Goal: Obtain resource: Download file/media

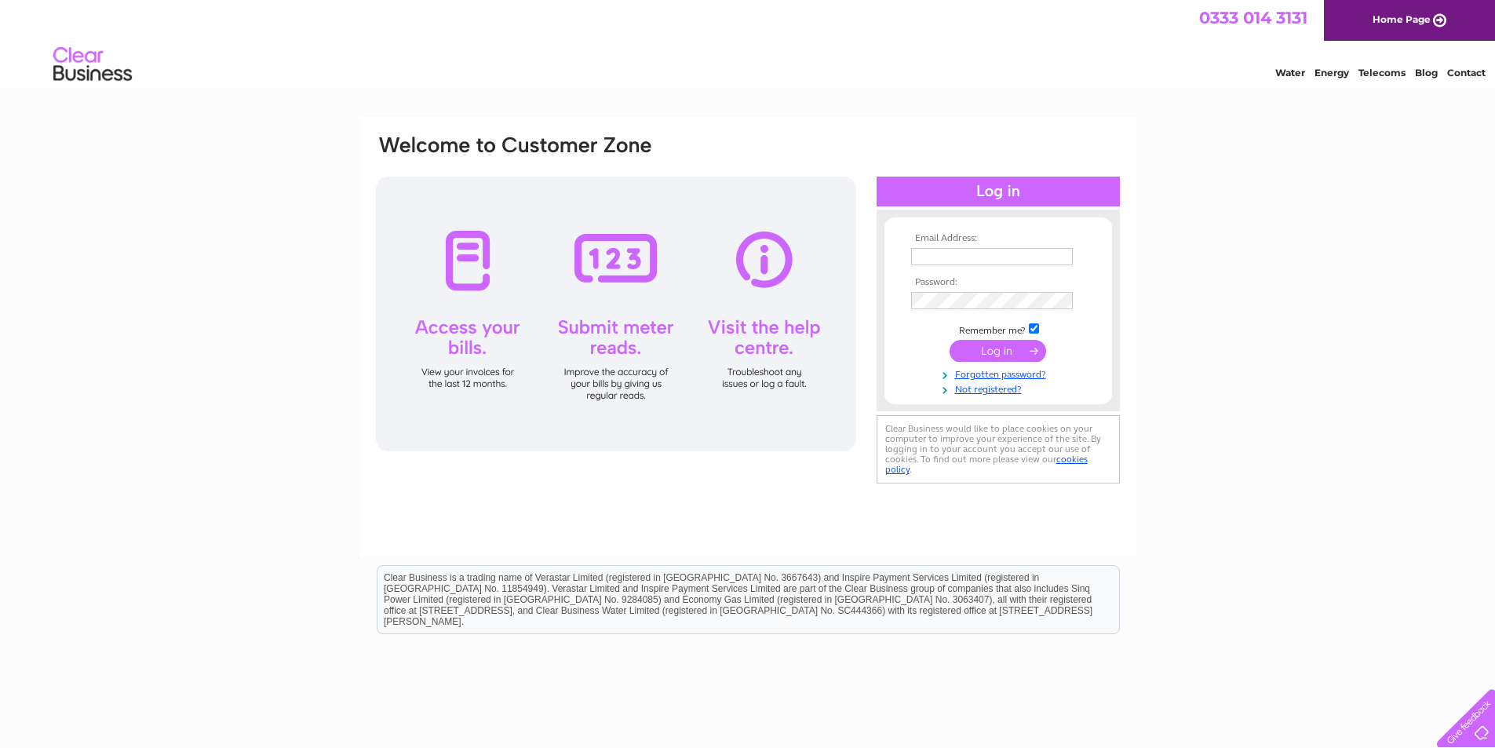
type input "info@blackrabbitedinburgh.co.uk"
click at [1013, 352] on input "submit" at bounding box center [998, 351] width 97 height 22
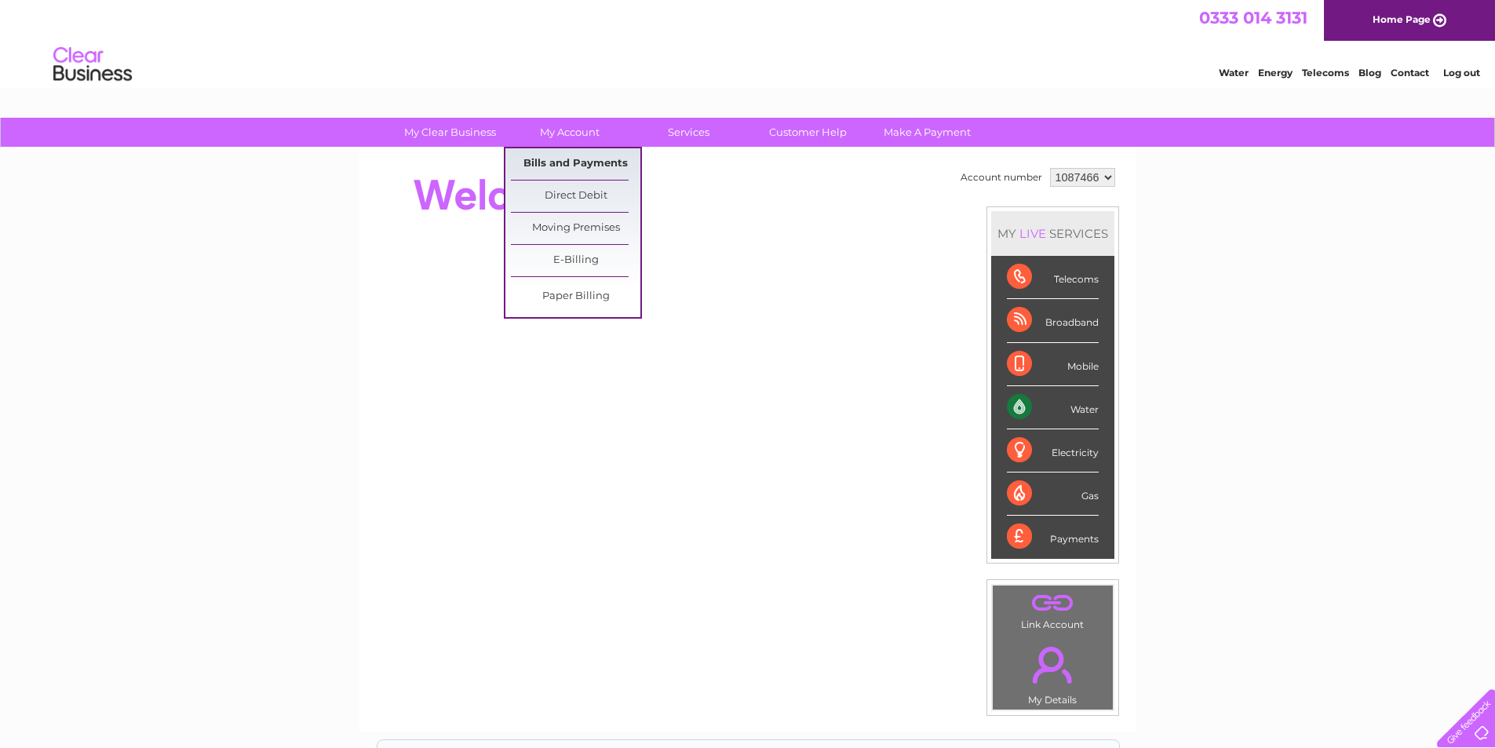
click at [600, 169] on link "Bills and Payments" at bounding box center [576, 163] width 130 height 31
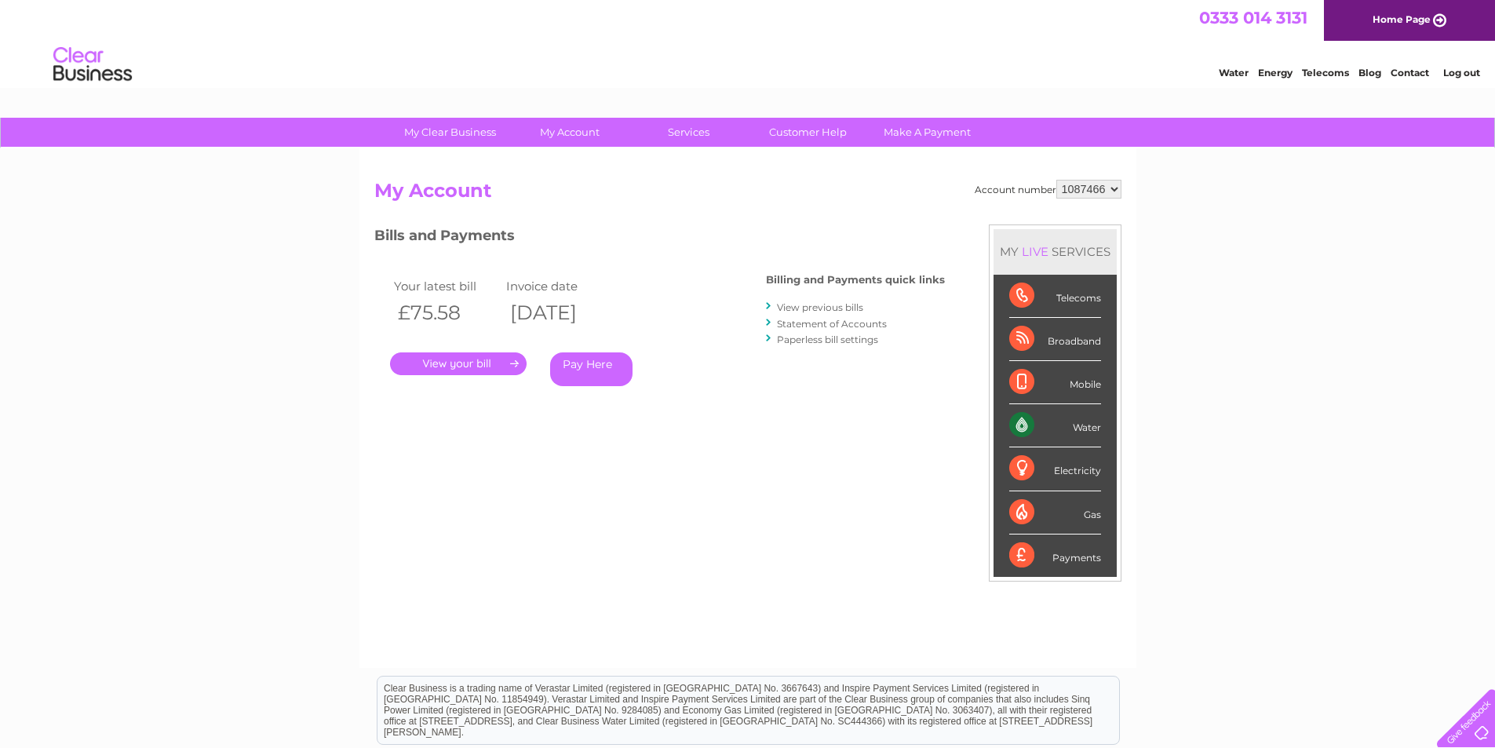
click at [822, 309] on link "View previous bills" at bounding box center [820, 307] width 86 height 12
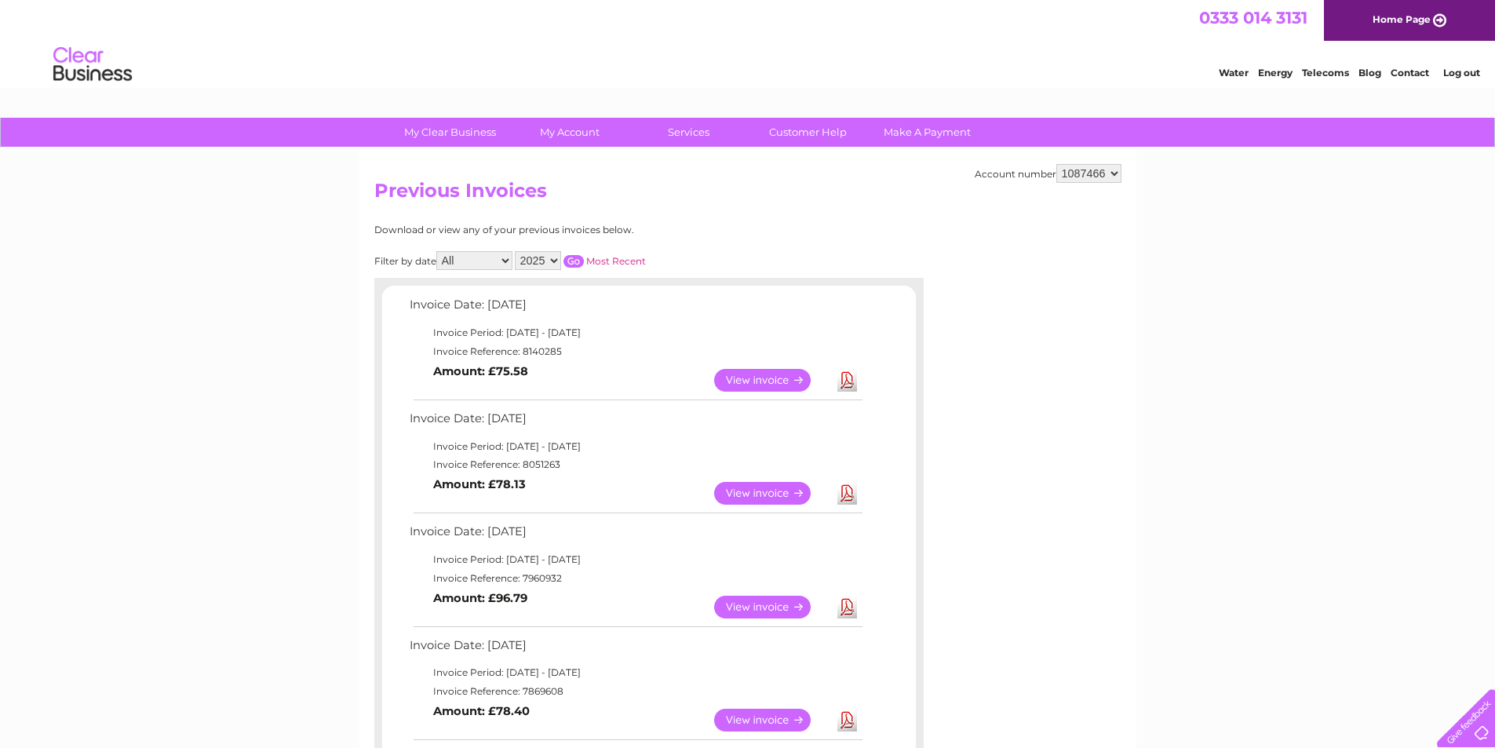
click at [852, 381] on link "Download" at bounding box center [848, 380] width 20 height 23
click at [854, 492] on link "Download" at bounding box center [848, 493] width 20 height 23
click at [842, 381] on link "Download" at bounding box center [848, 380] width 20 height 23
click at [843, 495] on link "Download" at bounding box center [848, 493] width 20 height 23
